Goal: Book appointment/travel/reservation

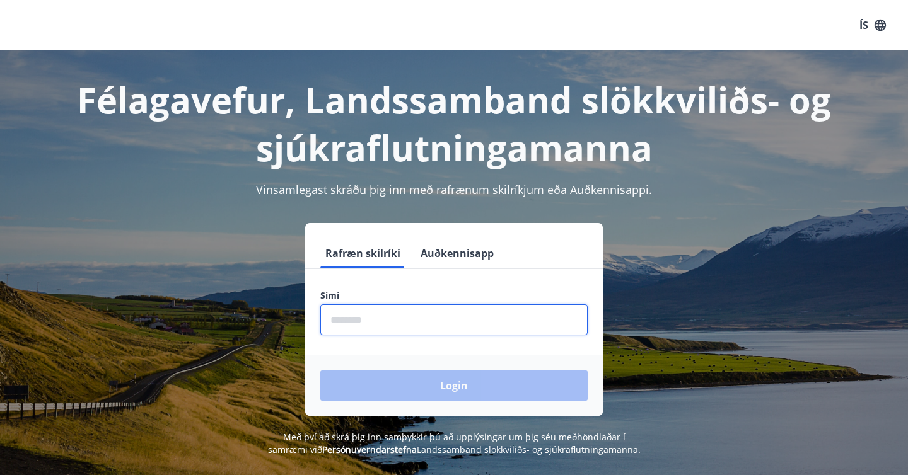
click at [369, 326] on input "phone" at bounding box center [453, 319] width 267 height 31
type input "********"
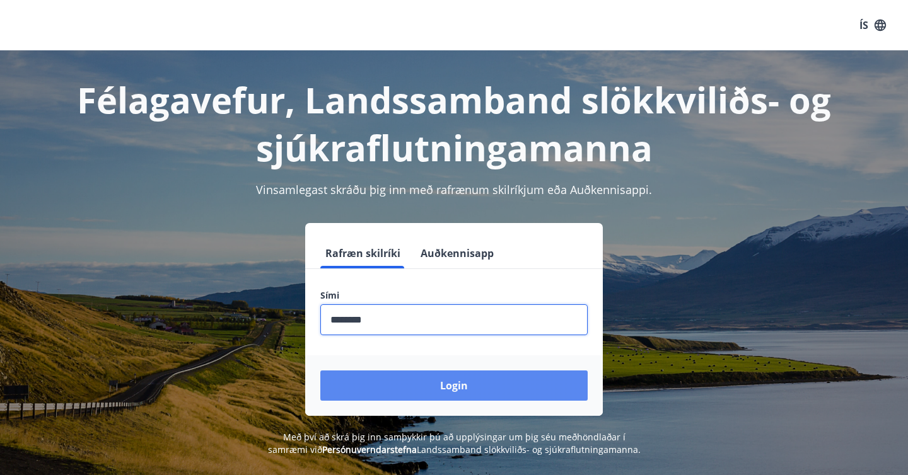
click at [383, 390] on button "Login" at bounding box center [453, 386] width 267 height 30
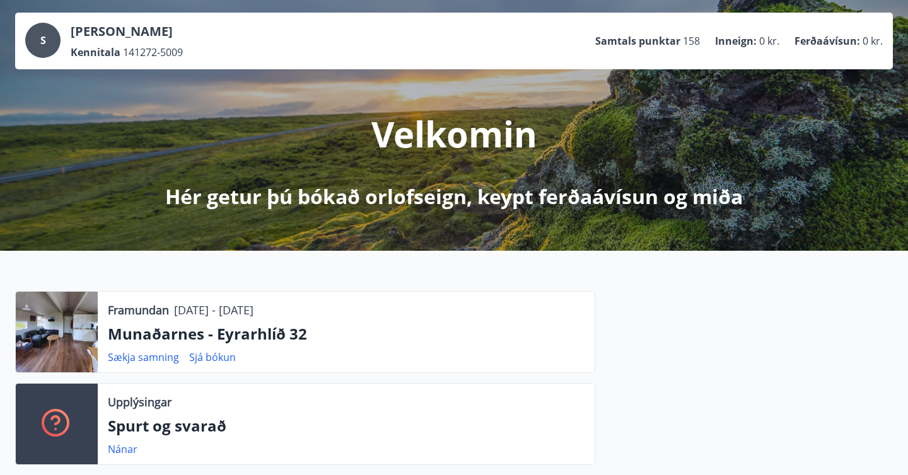
scroll to position [70, 0]
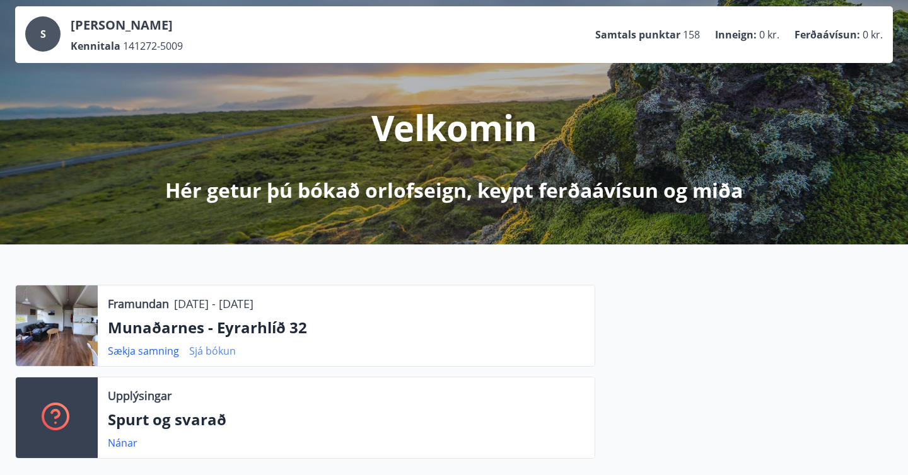
click at [224, 347] on link "Sjá bókun" at bounding box center [212, 351] width 47 height 14
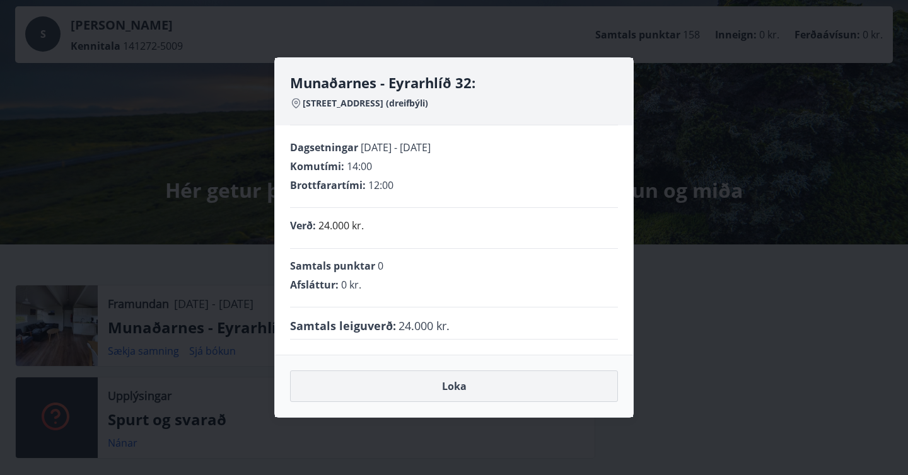
click at [333, 377] on button "Loka" at bounding box center [454, 387] width 328 height 32
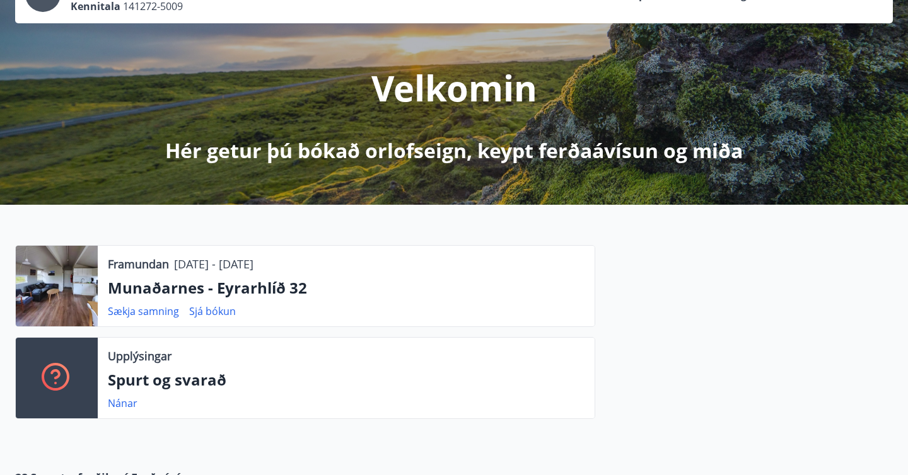
scroll to position [110, 0]
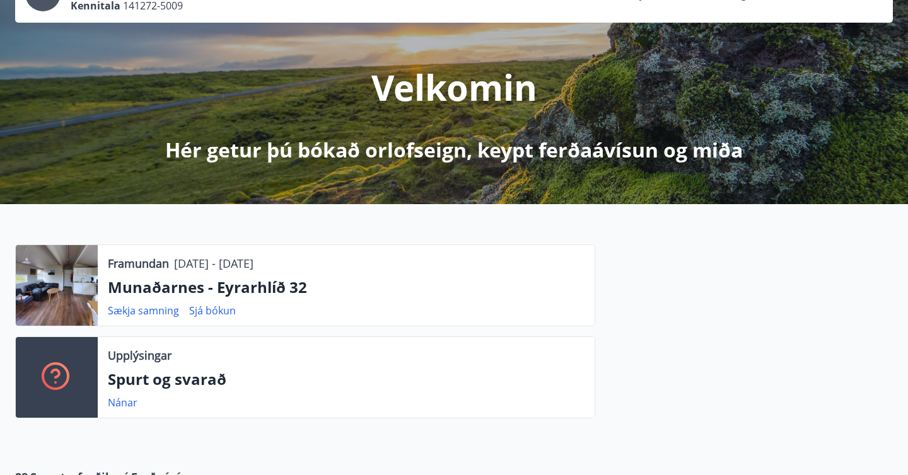
click at [260, 287] on p "Munaðarnes - Eyrarhlíð 32" at bounding box center [346, 287] width 477 height 21
click at [85, 290] on div at bounding box center [57, 285] width 82 height 81
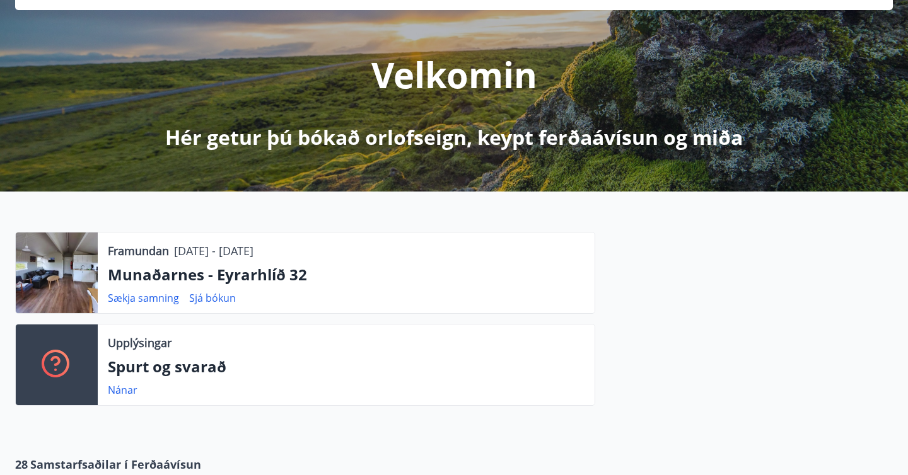
scroll to position [120, 0]
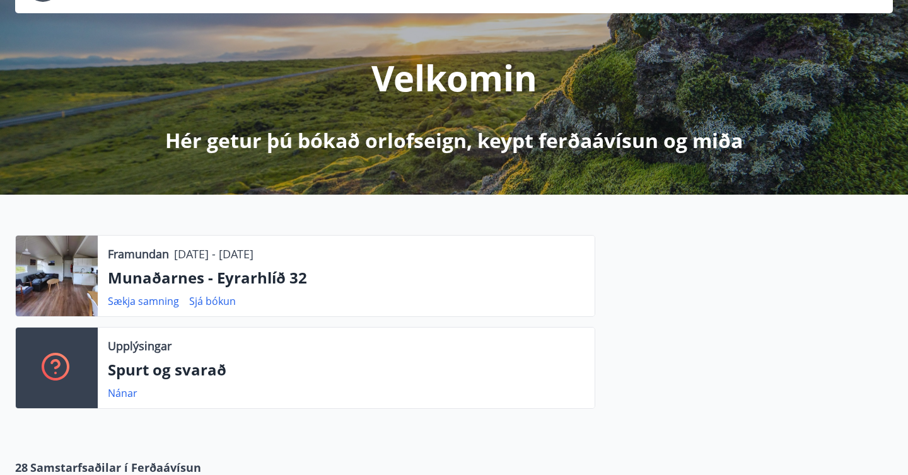
click at [184, 270] on p "Munaðarnes - Eyrarhlíð 32" at bounding box center [346, 277] width 477 height 21
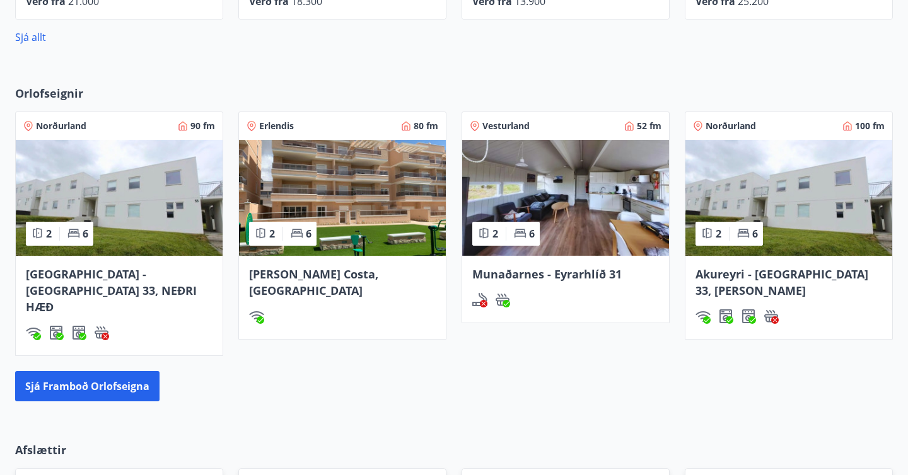
scroll to position [761, 0]
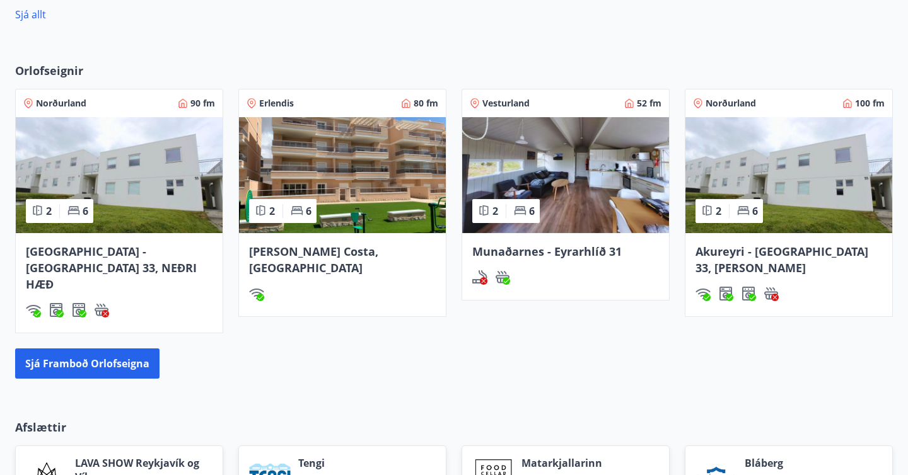
click at [509, 102] on span "Vesturland" at bounding box center [505, 103] width 47 height 13
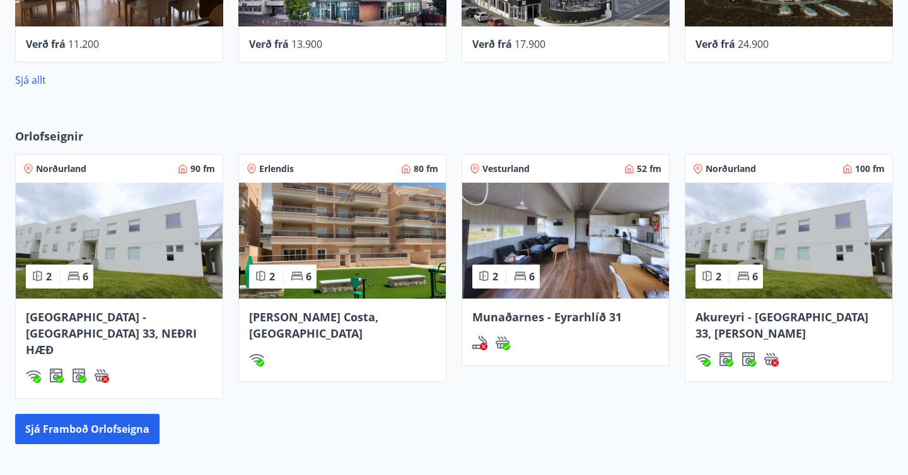
scroll to position [696, 0]
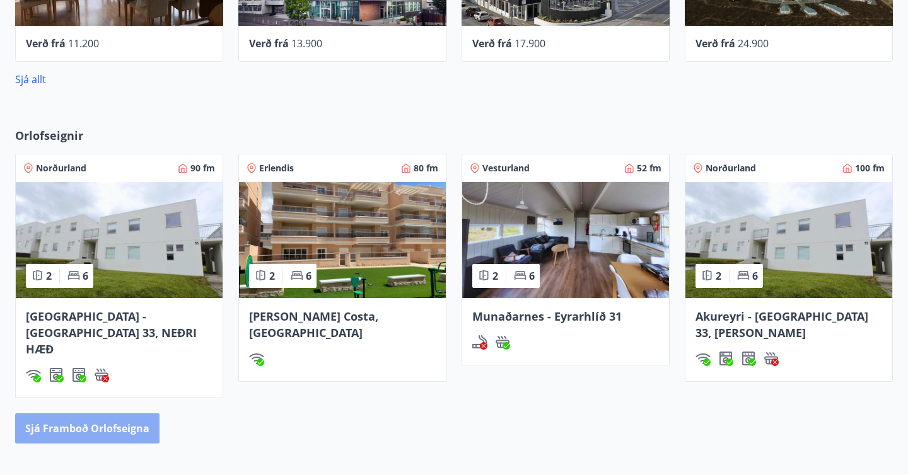
click at [63, 414] on button "Sjá framboð orlofseigna" at bounding box center [87, 429] width 144 height 30
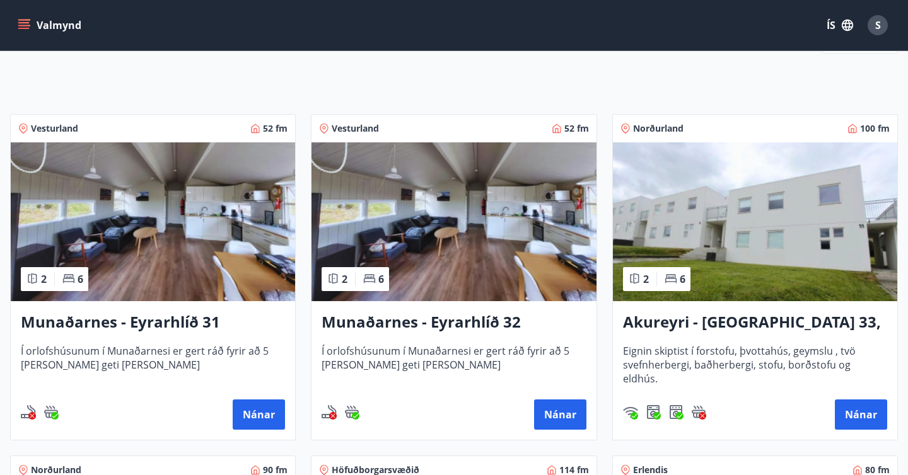
scroll to position [177, 0]
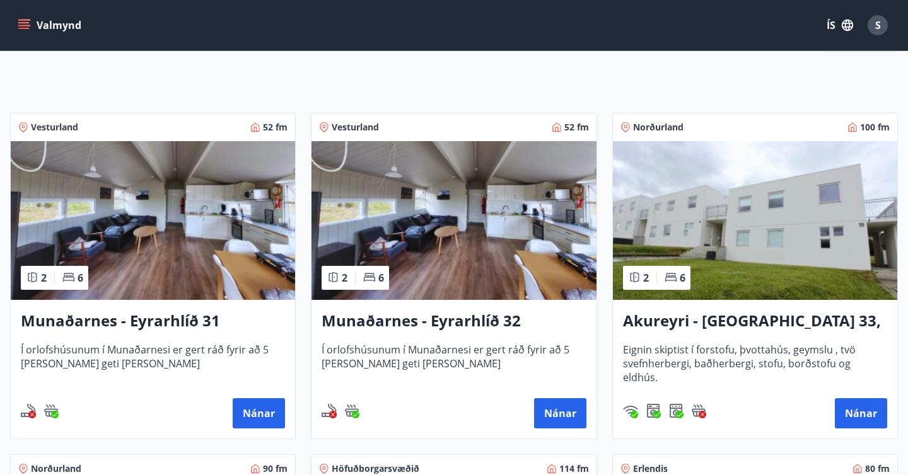
click at [407, 221] on img at bounding box center [453, 220] width 284 height 159
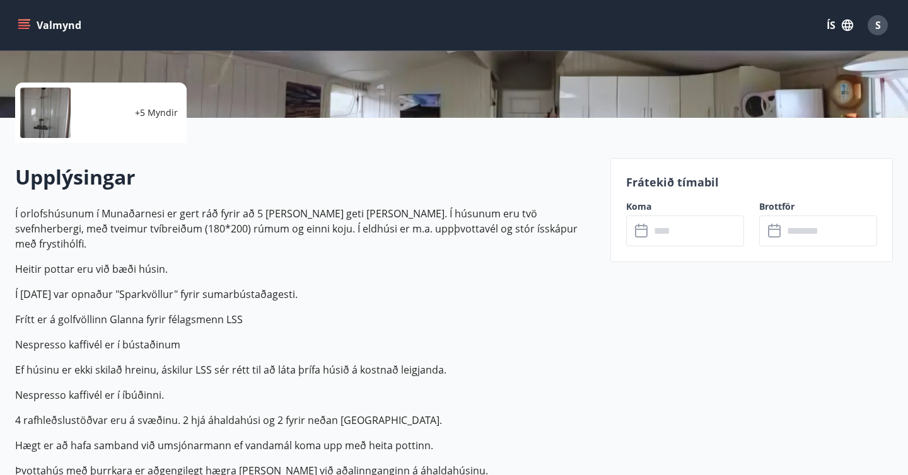
scroll to position [272, 0]
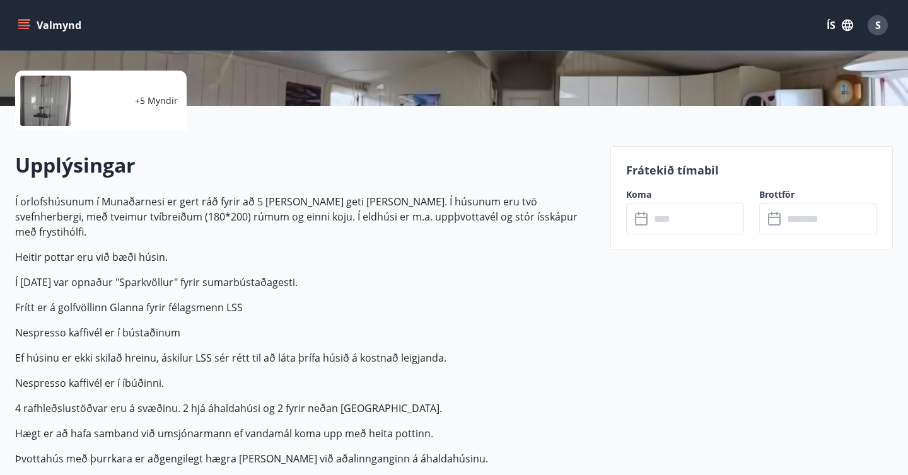
click at [666, 213] on input "text" at bounding box center [697, 219] width 94 height 31
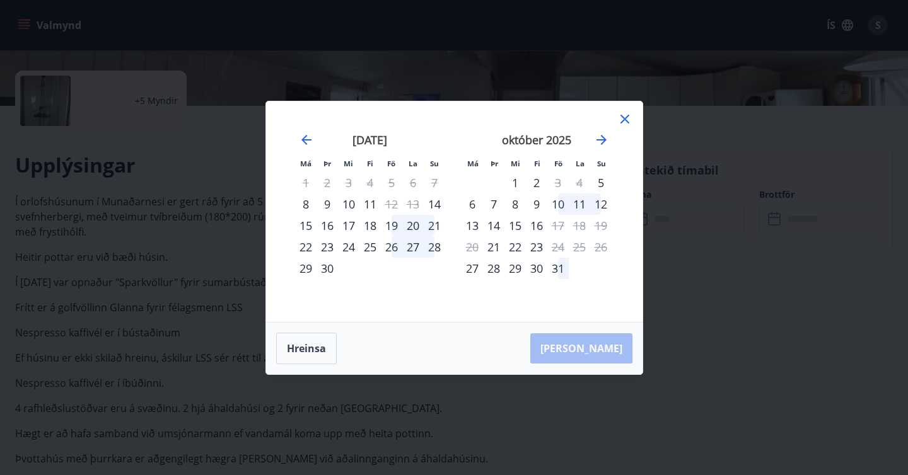
click at [373, 204] on div "11" at bounding box center [369, 204] width 21 height 21
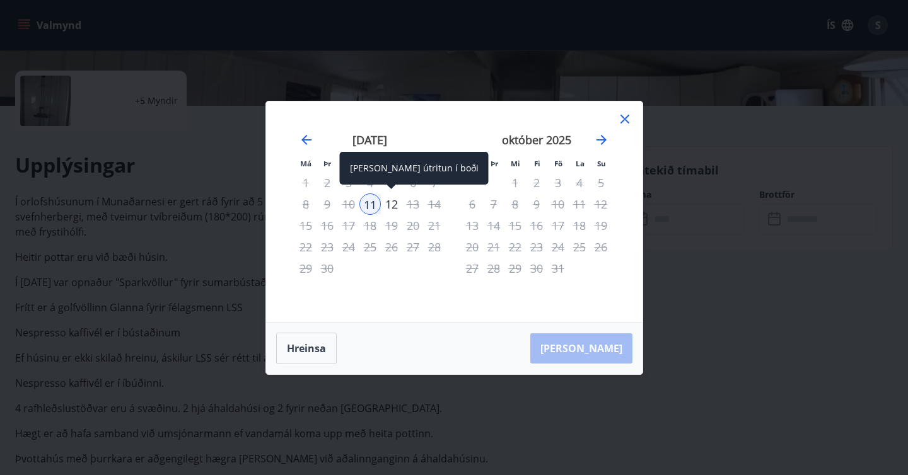
click at [392, 205] on div "12" at bounding box center [391, 204] width 21 height 21
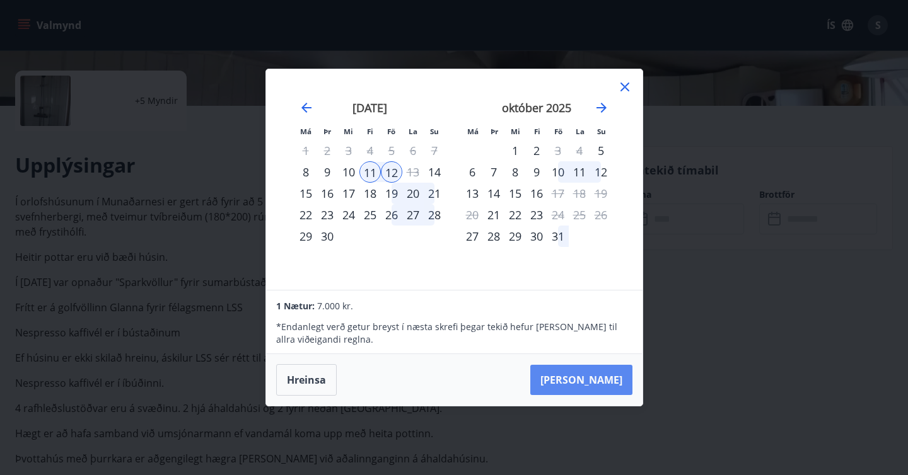
click at [603, 371] on button "[PERSON_NAME]" at bounding box center [581, 380] width 102 height 30
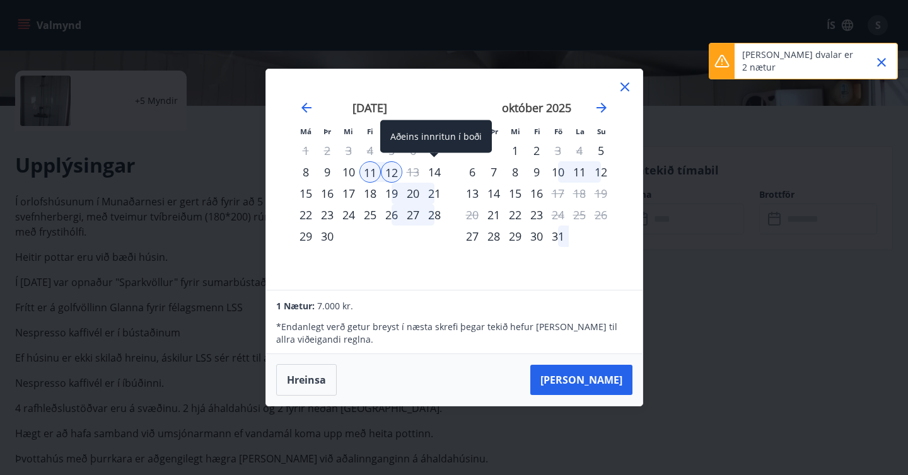
click at [433, 173] on div "14" at bounding box center [434, 171] width 21 height 21
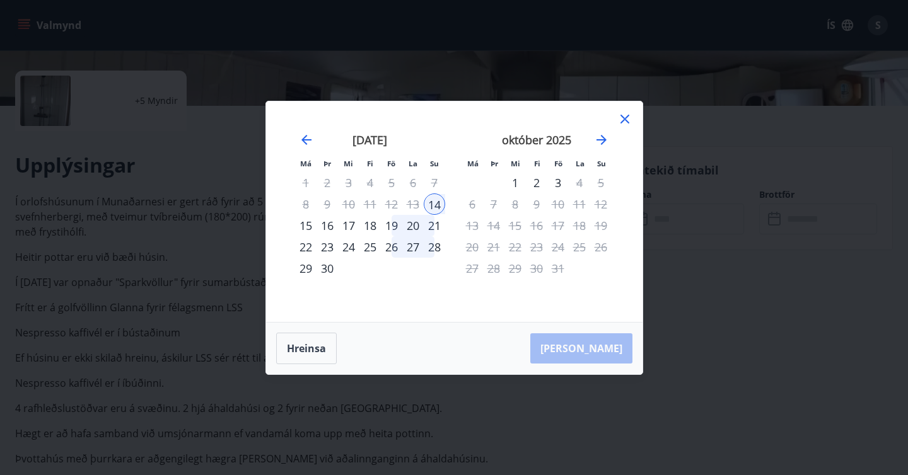
click at [375, 205] on div "11" at bounding box center [369, 204] width 21 height 21
click at [629, 117] on icon at bounding box center [624, 119] width 15 height 15
